Goal: Information Seeking & Learning: Learn about a topic

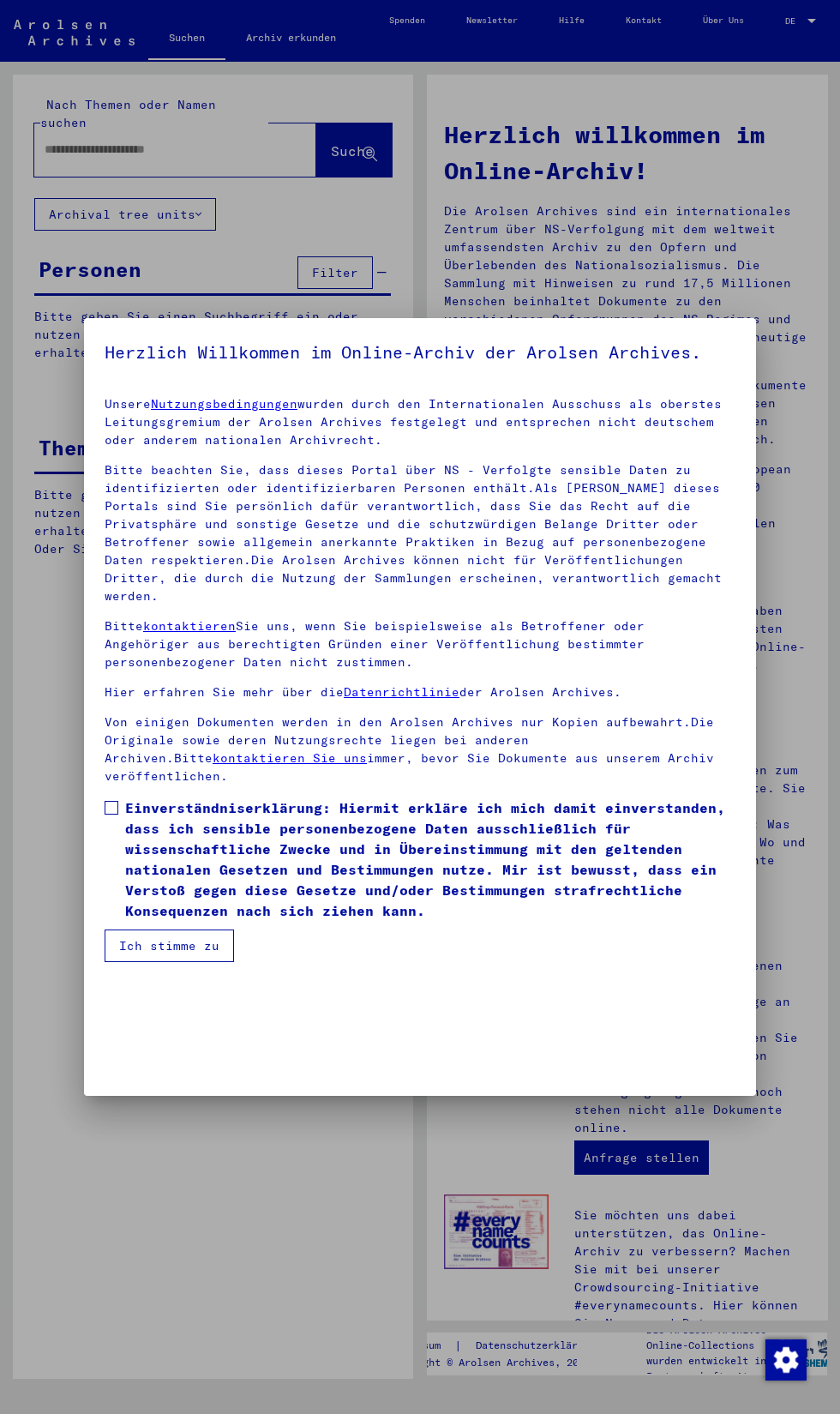
click at [111, 801] on span at bounding box center [111, 808] width 14 height 14
click at [140, 963] on button "Ich stimme zu" at bounding box center [169, 945] width 130 height 32
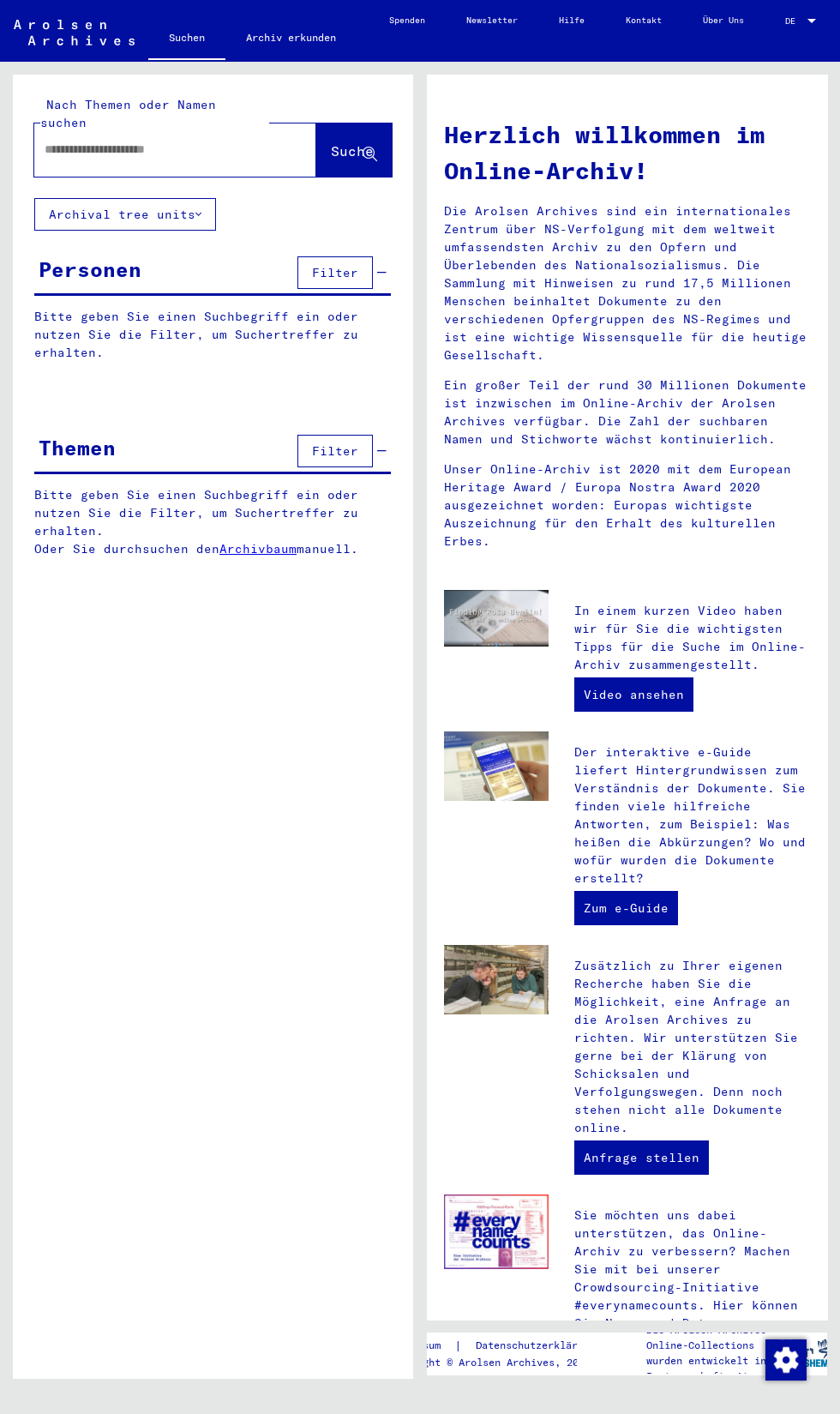
scroll to position [0, 0]
click at [350, 256] on button "Filter" at bounding box center [334, 272] width 75 height 32
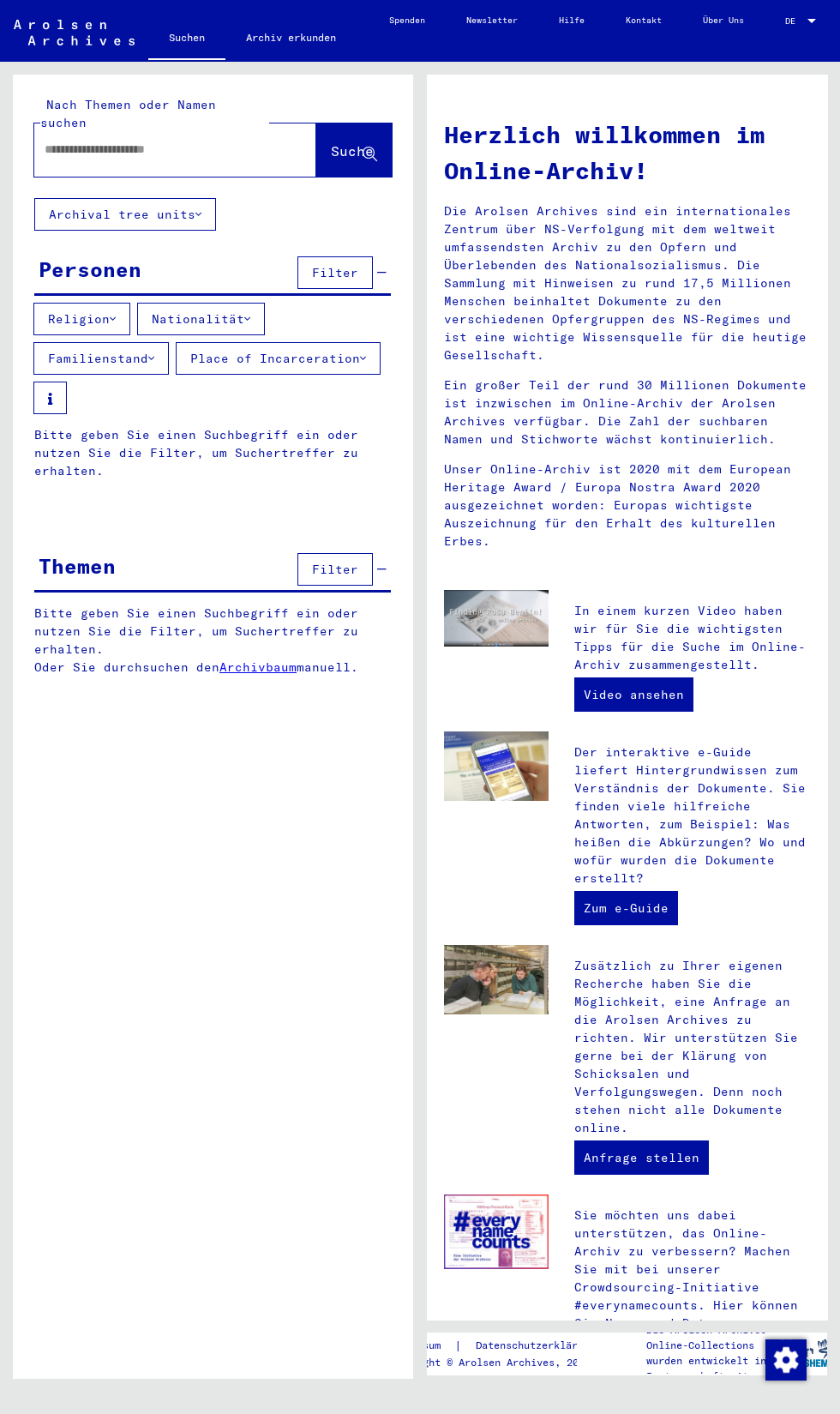
click at [207, 303] on button "Nationalität" at bounding box center [200, 319] width 128 height 32
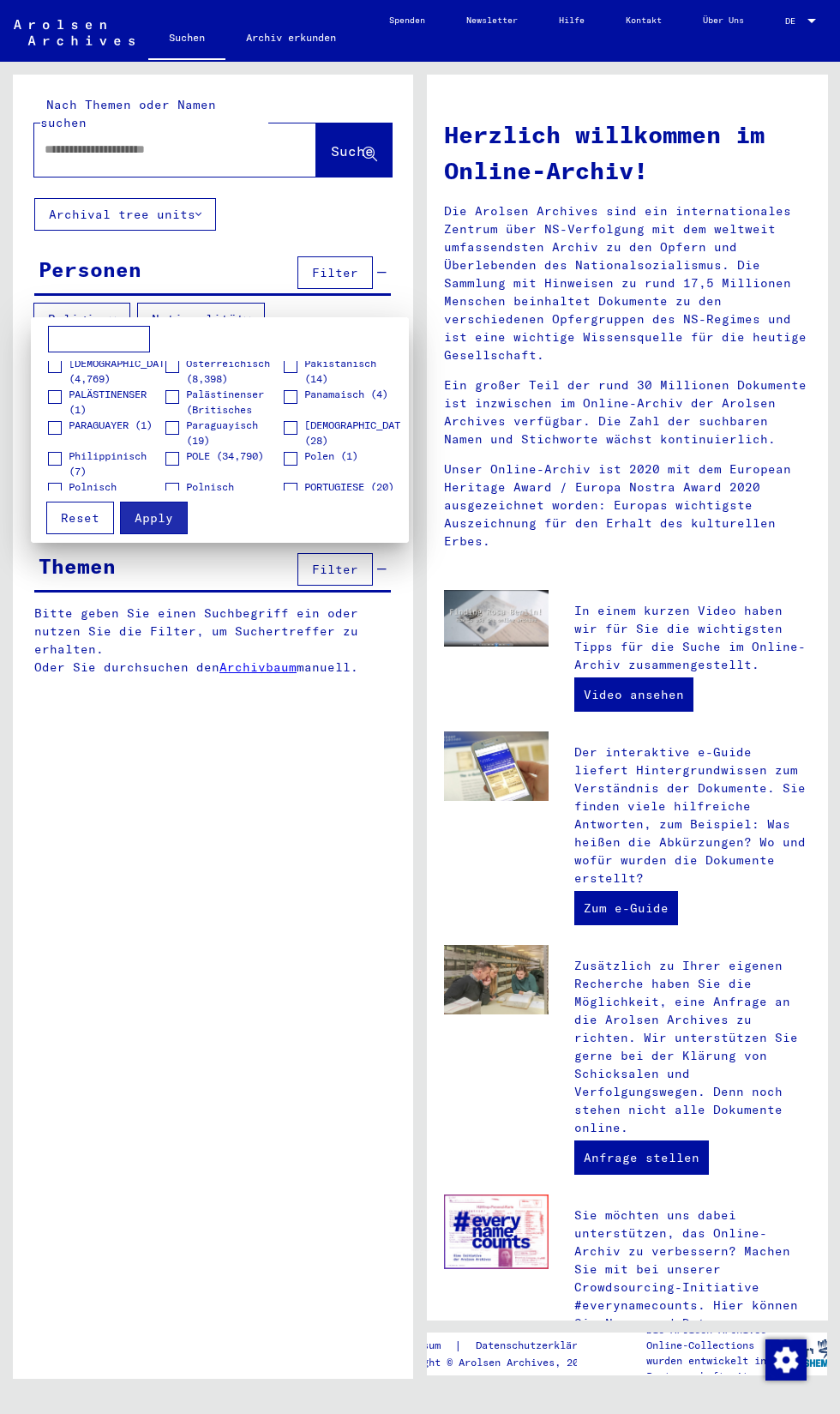
scroll to position [1618, 0]
click at [172, 457] on span at bounding box center [172, 451] width 14 height 14
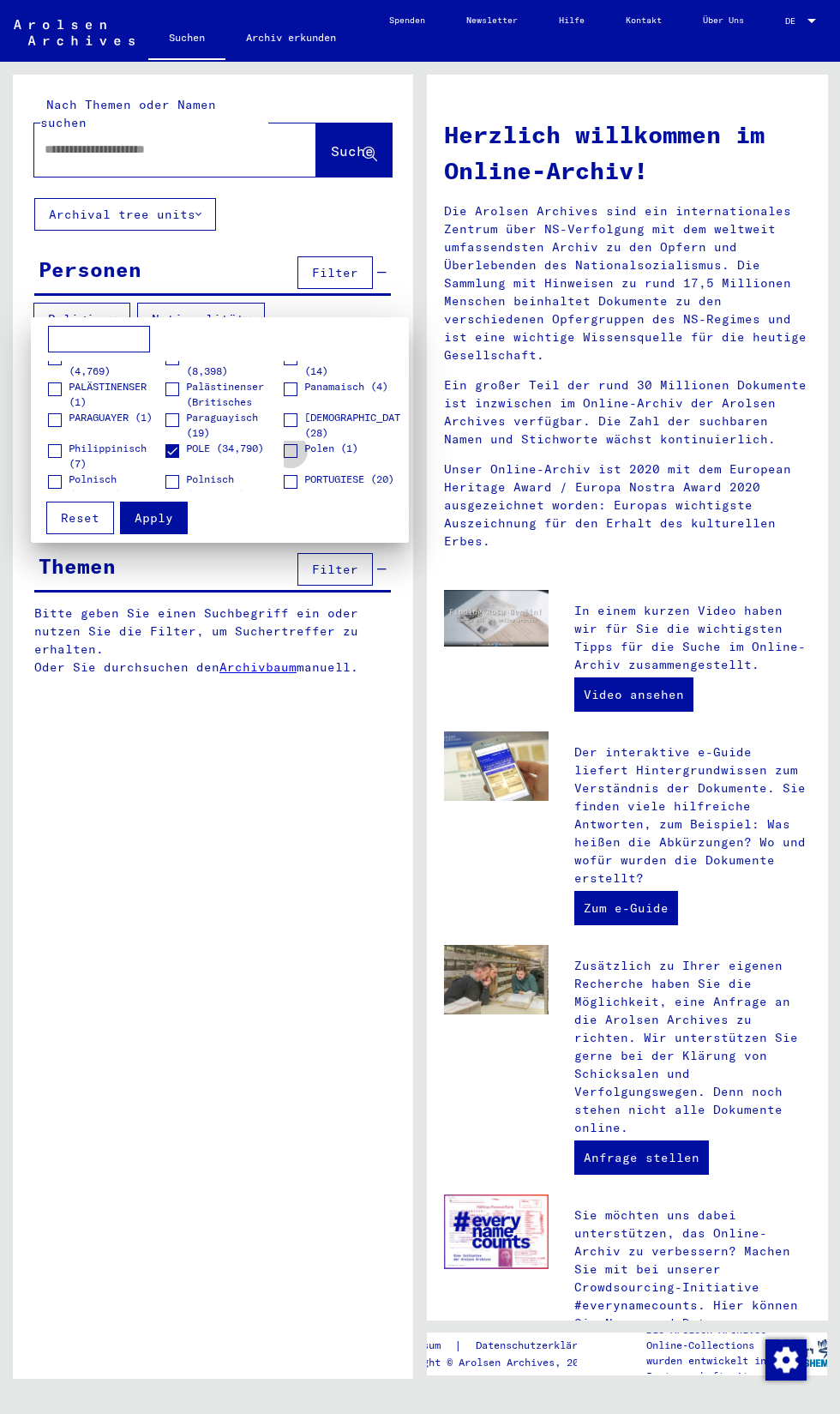
click at [297, 449] on span at bounding box center [290, 451] width 14 height 14
click at [60, 391] on span at bounding box center [55, 389] width 14 height 14
click at [172, 389] on span at bounding box center [172, 389] width 14 height 14
click at [162, 520] on span "Apply" at bounding box center [153, 518] width 38 height 16
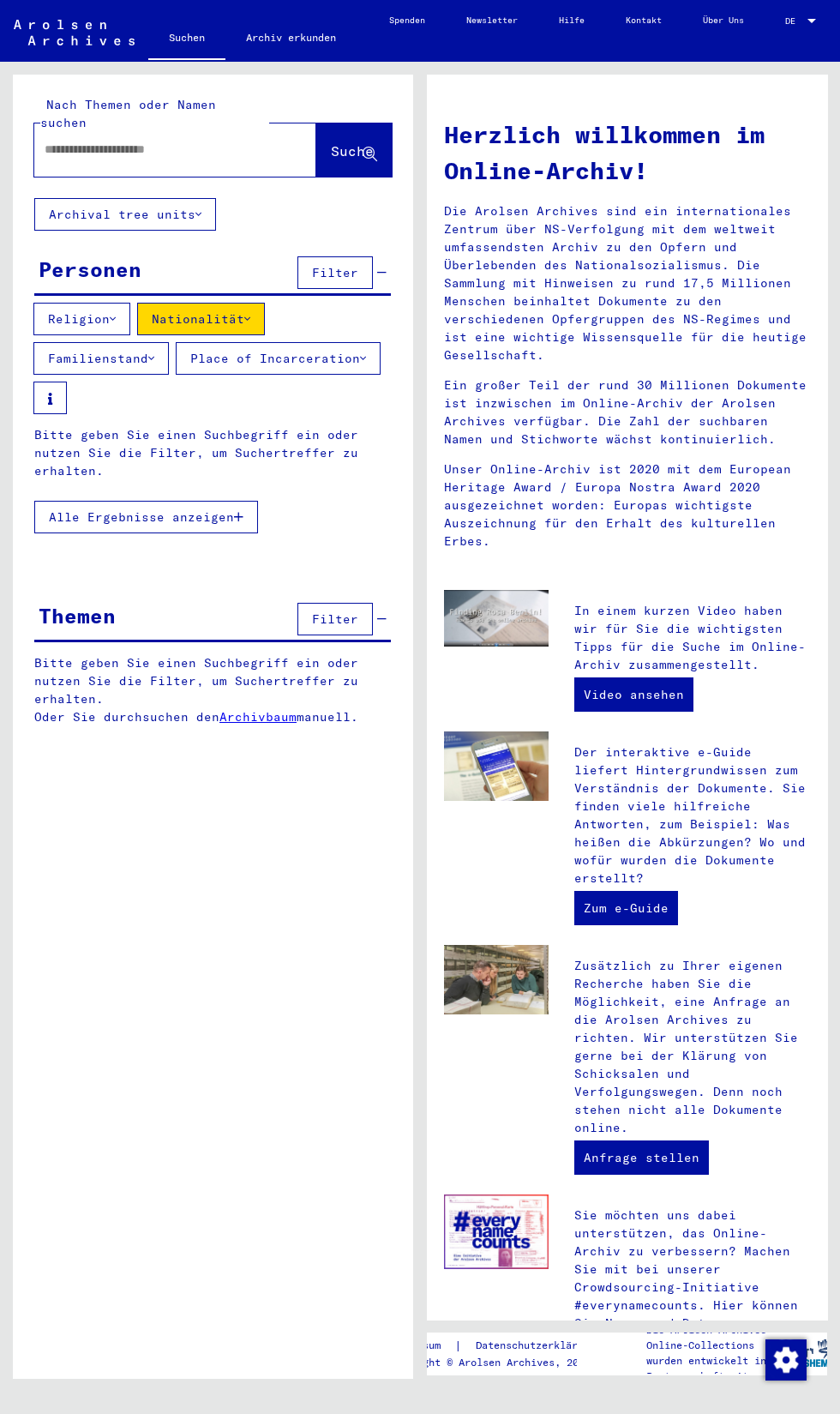
click at [176, 374] on button "Place of Incarceration" at bounding box center [278, 358] width 205 height 32
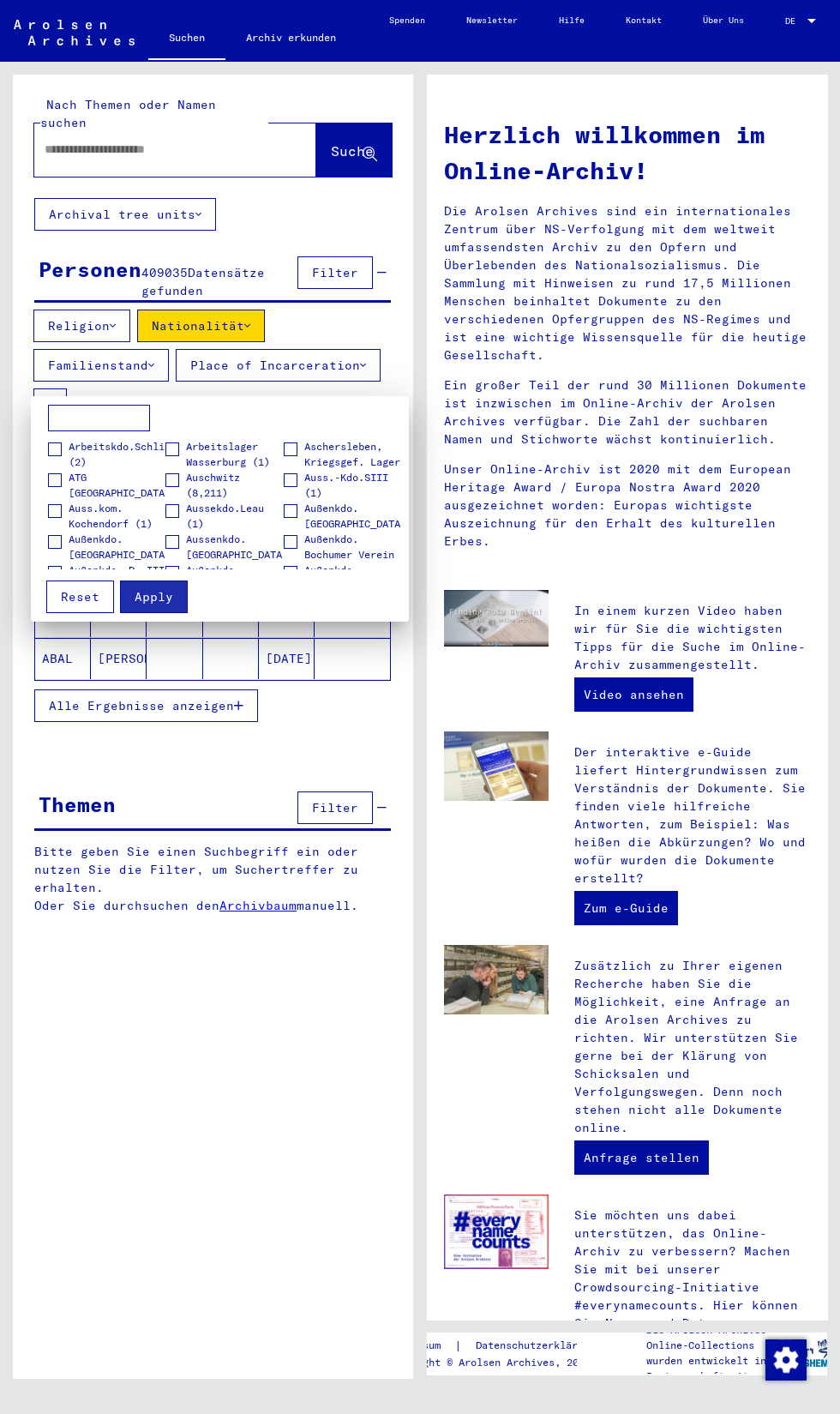
scroll to position [122, 0]
click at [172, 482] on span at bounding box center [172, 482] width 14 height 14
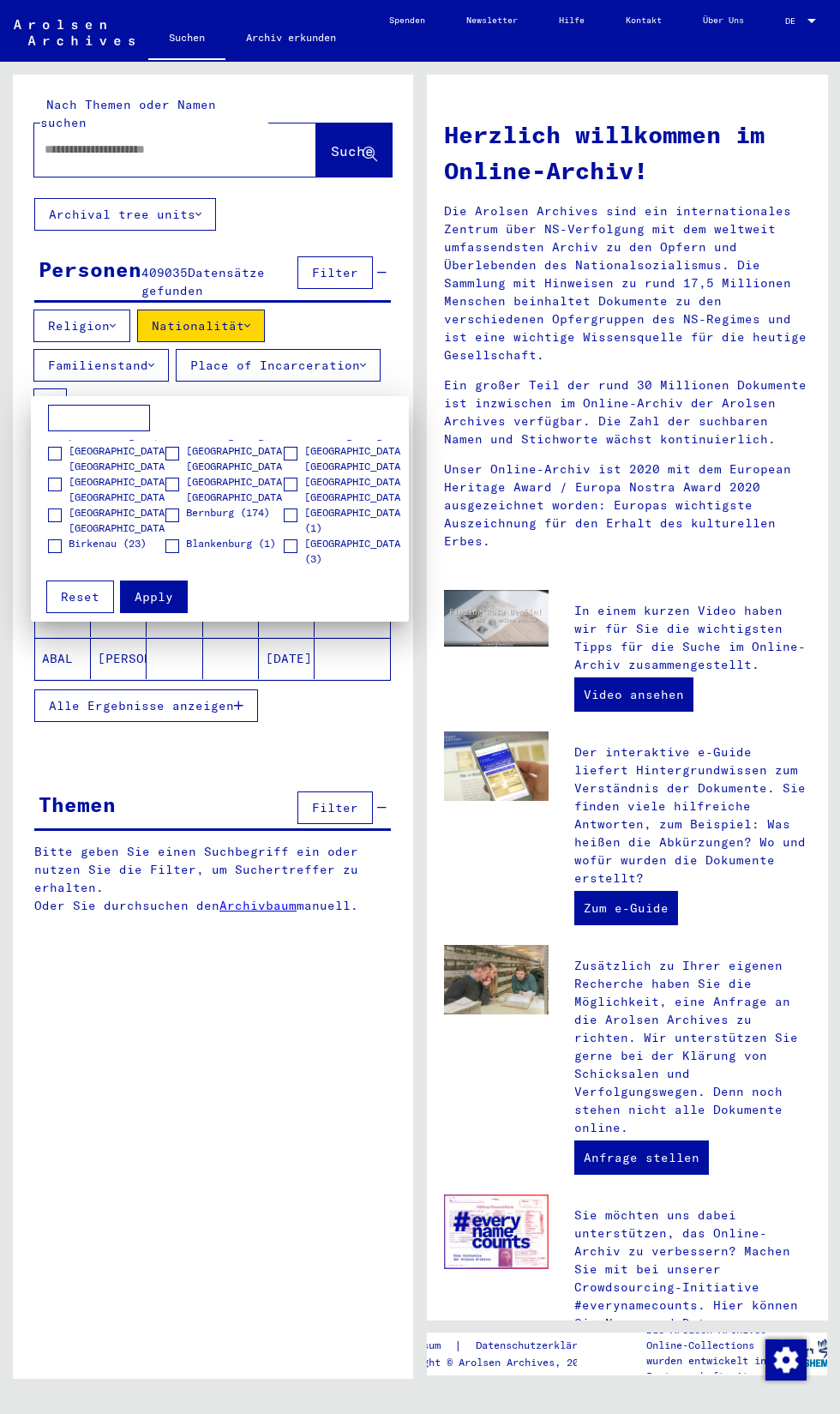
scroll to position [922, 0]
click at [52, 536] on label "Birkenau (23)" at bounding box center [97, 544] width 99 height 18
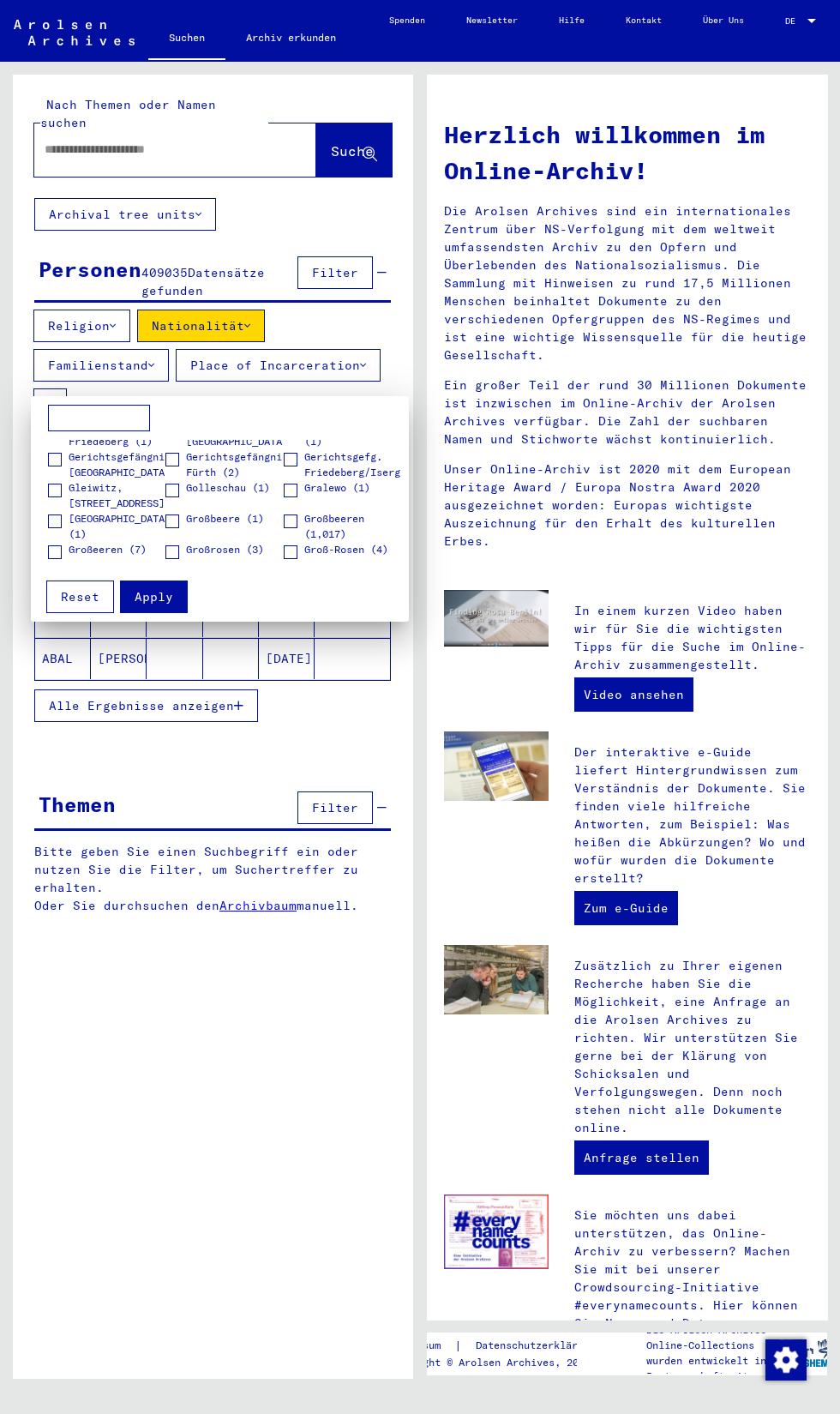
scroll to position [1750, 0]
click at [174, 606] on button "Apply" at bounding box center [153, 596] width 67 height 32
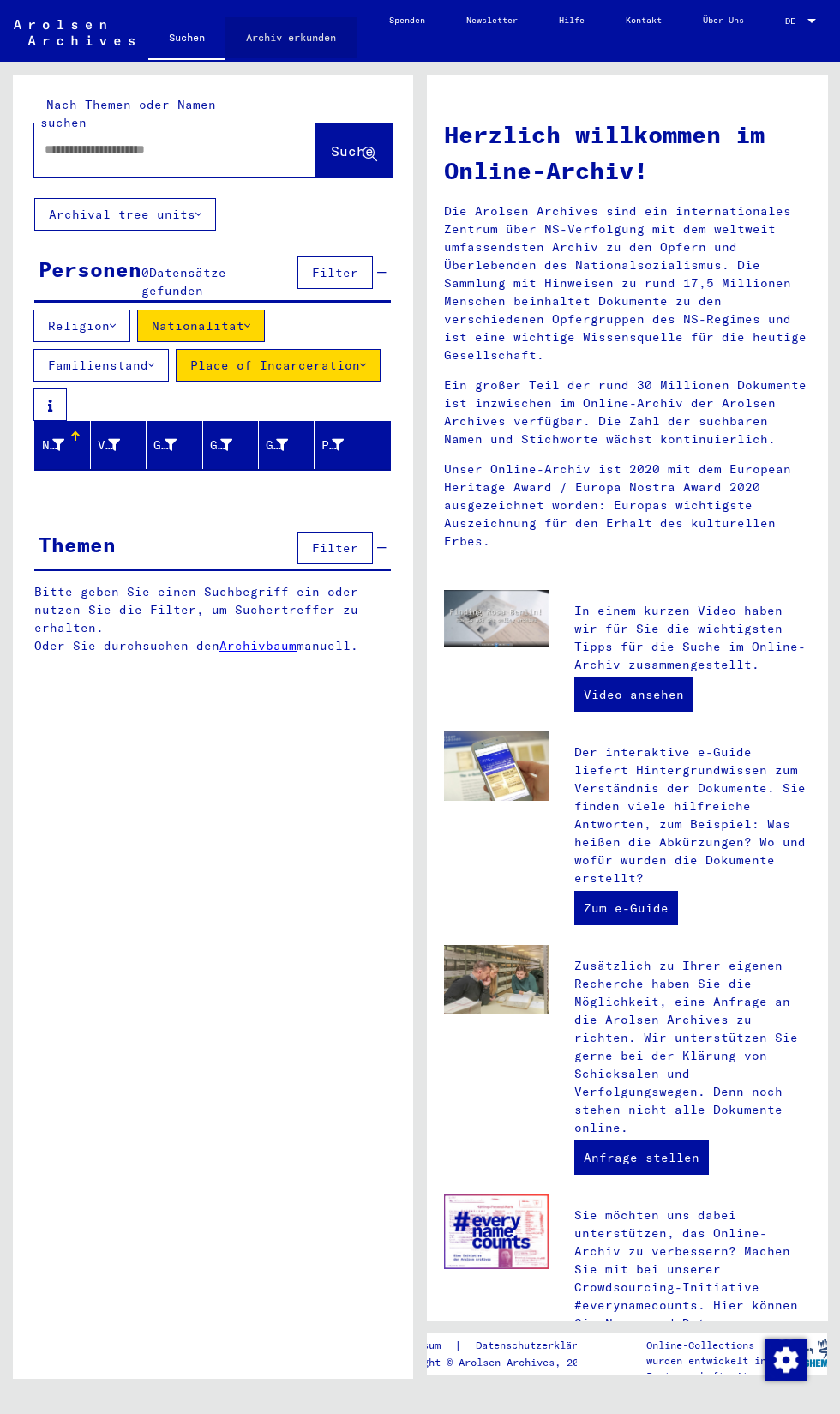
click at [264, 41] on link "Archiv erkunden" at bounding box center [291, 38] width 131 height 41
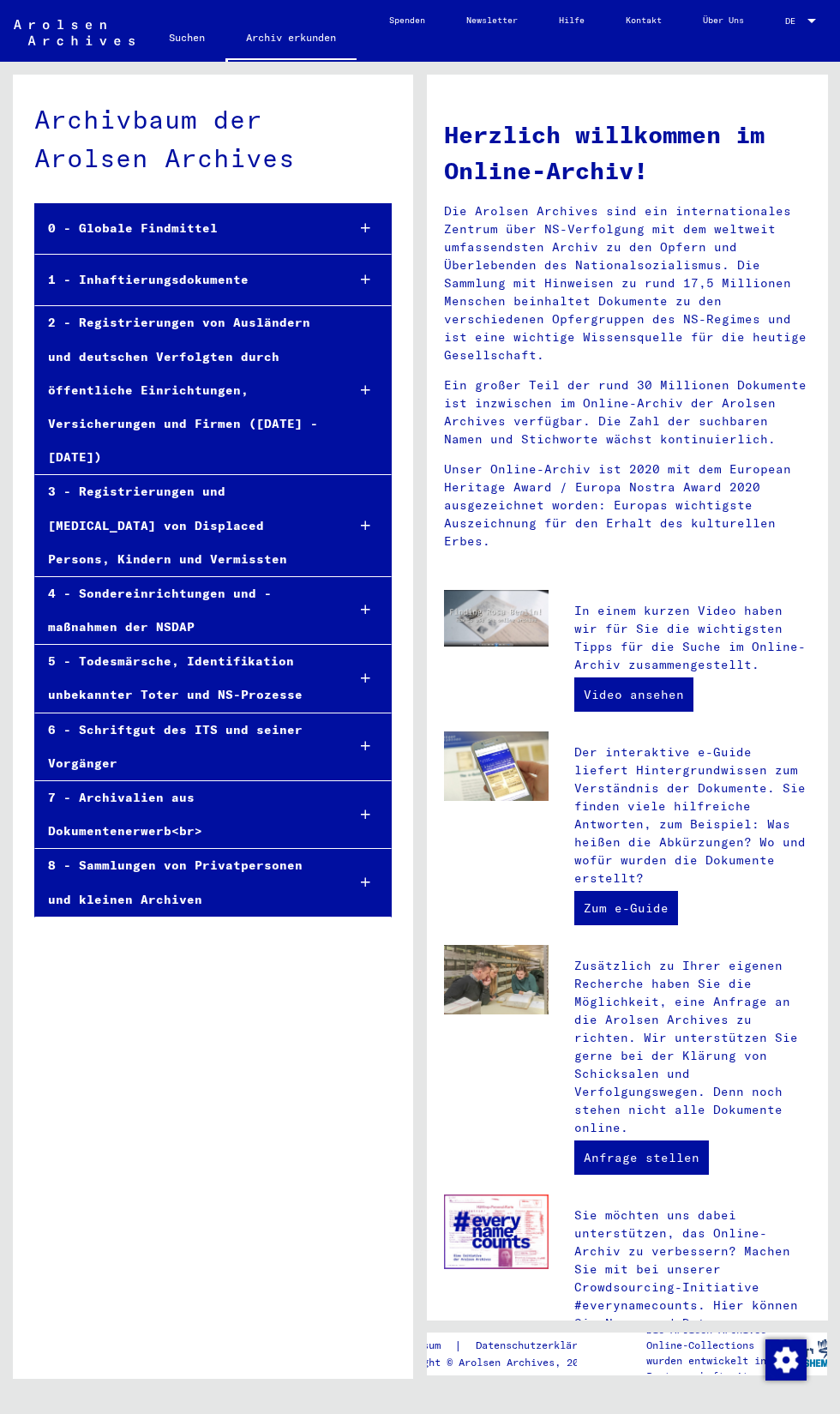
click at [199, 280] on div "1 - Inhaftierungsdokumente" at bounding box center [184, 279] width 297 height 33
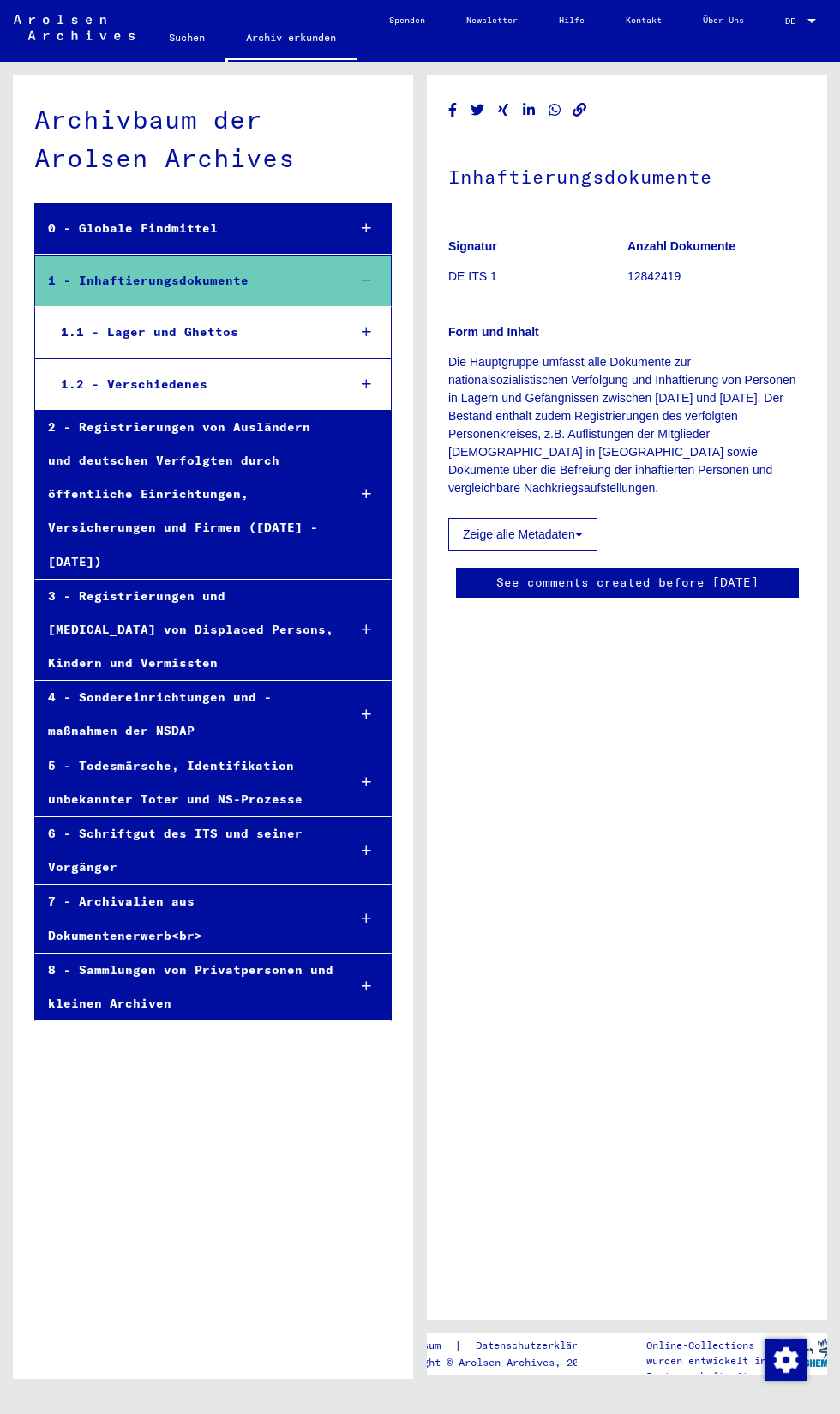
click at [389, 326] on div at bounding box center [366, 332] width 48 height 51
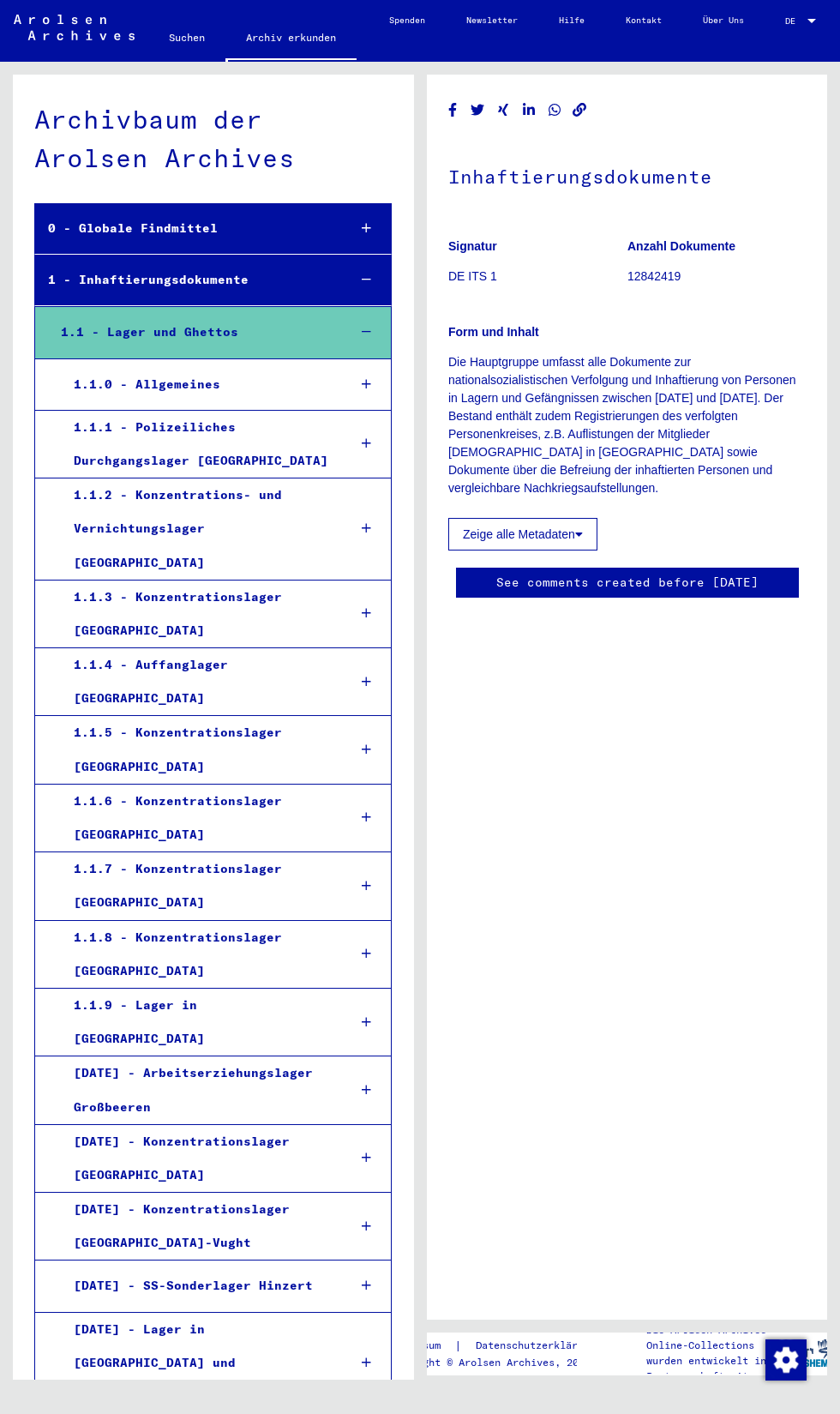
click at [111, 515] on div "1.1.2 - Konzentrations- und Vernichtungslager [GEOGRAPHIC_DATA]" at bounding box center [197, 530] width 273 height 102
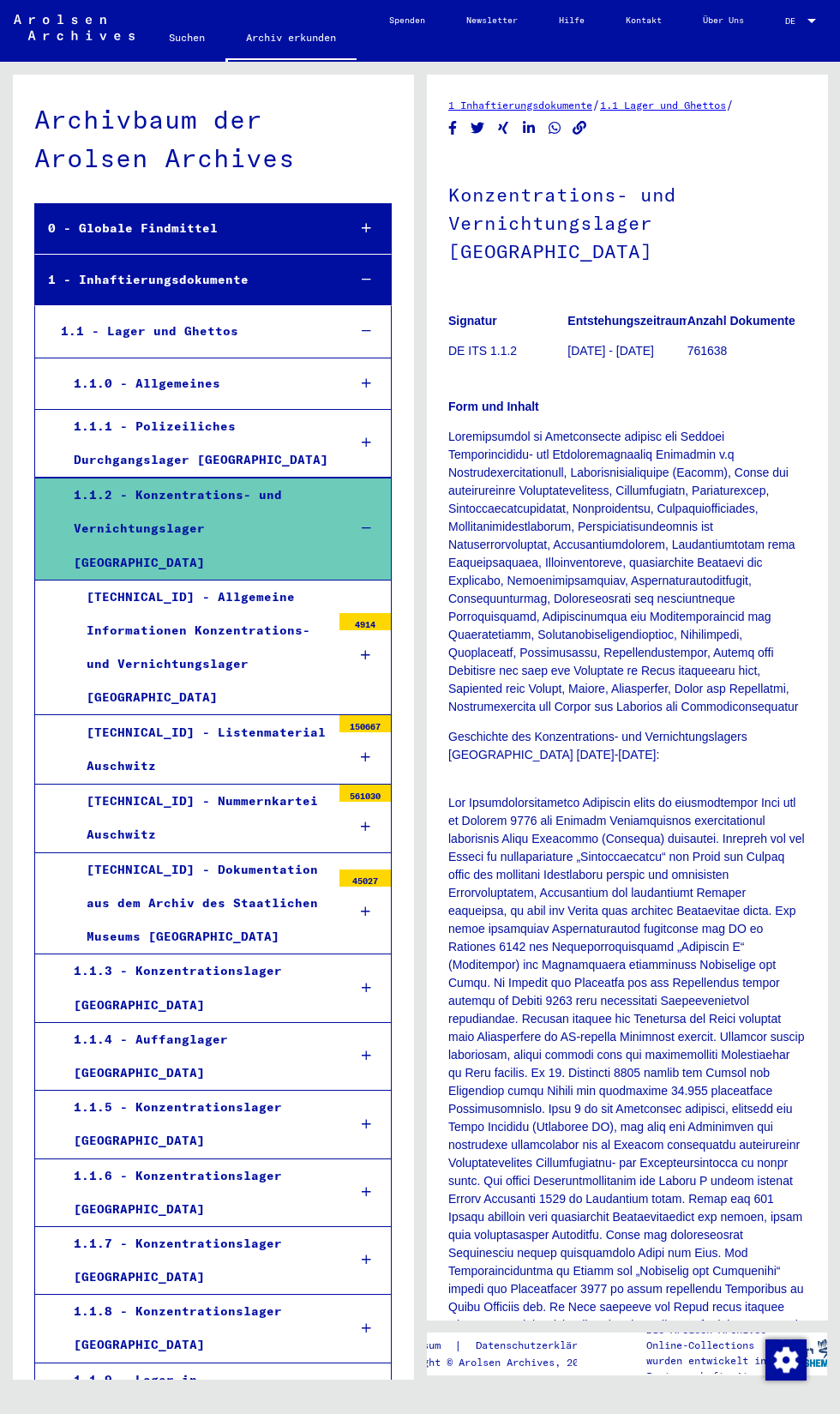
click at [142, 785] on div "[TECHNICAL_ID] - Nummernkartei Auschwitz" at bounding box center [201, 818] width 257 height 66
